Goal: Information Seeking & Learning: Check status

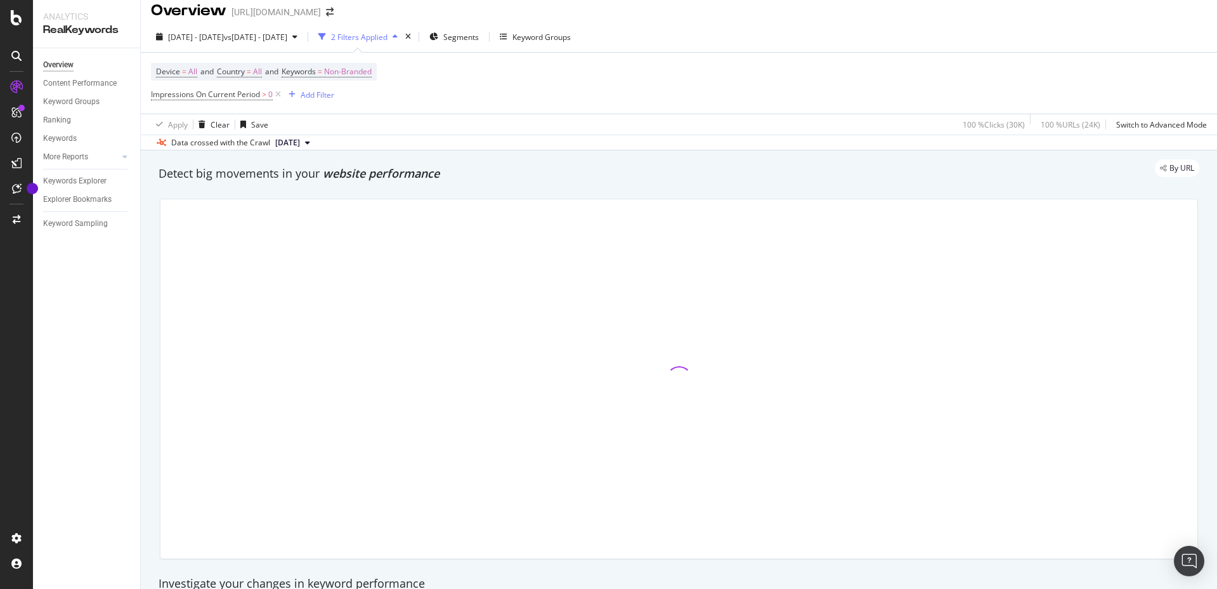
scroll to position [12, 0]
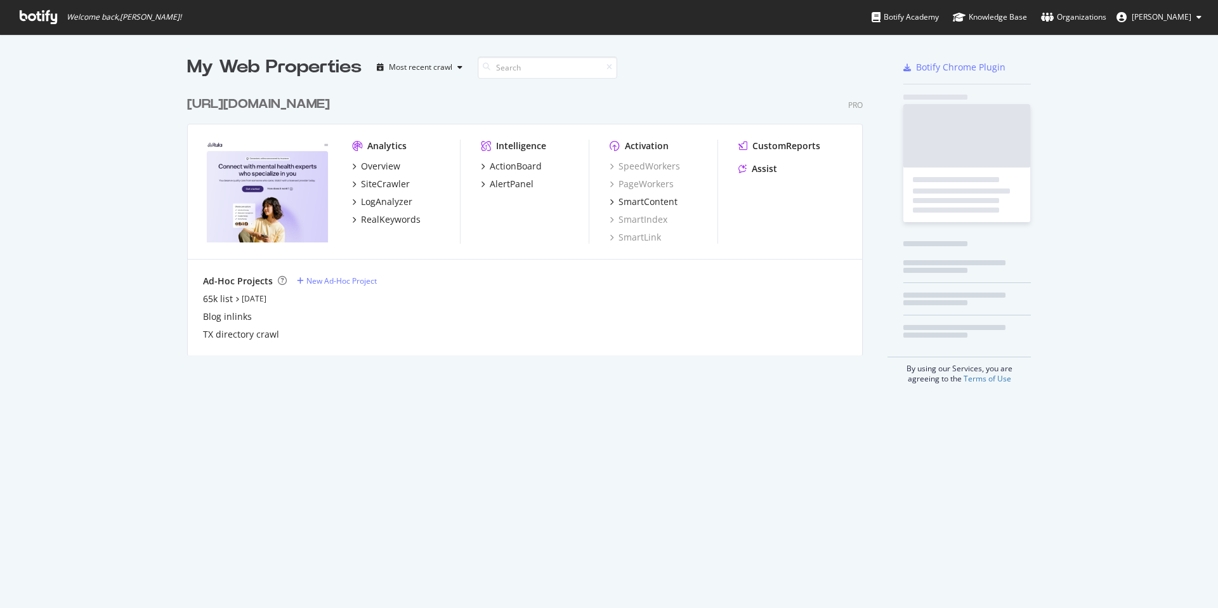
scroll to position [275, 686]
